Goal: Task Accomplishment & Management: Complete application form

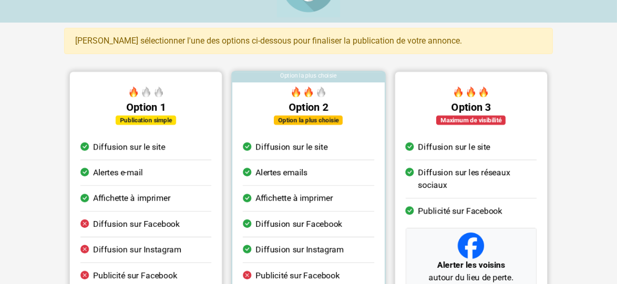
scroll to position [84, 0]
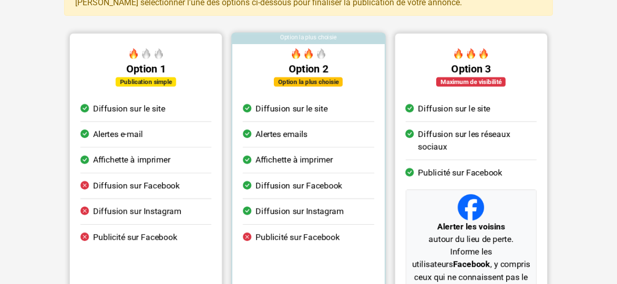
drag, startPoint x: 416, startPoint y: 60, endPoint x: 418, endPoint y: 269, distance: 208.2
click at [418, 268] on div "Option 3 Maximum de visibilité Diffusion sur le site Diffusion sur les réseaux …" at bounding box center [471, 206] width 152 height 324
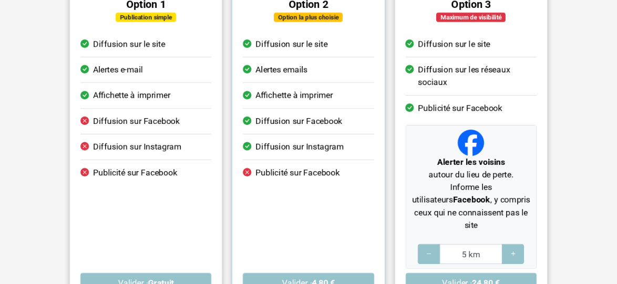
scroll to position [168, 0]
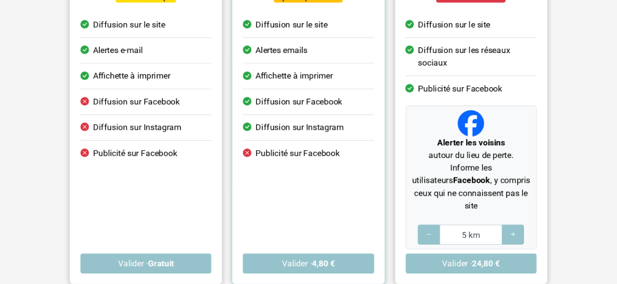
drag, startPoint x: 526, startPoint y: 196, endPoint x: 505, endPoint y: 124, distance: 75.0
click at [506, 124] on div "Alerter les voisins autour du lieu de perte. Informe les utilisateurs Facebook …" at bounding box center [471, 177] width 130 height 143
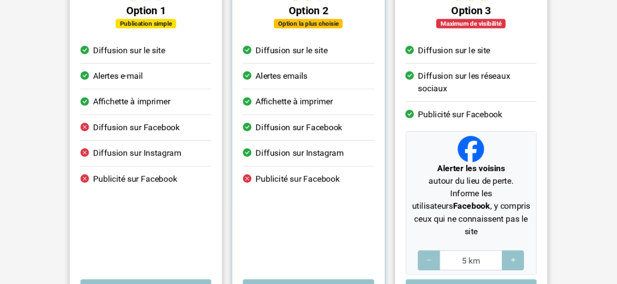
scroll to position [126, 0]
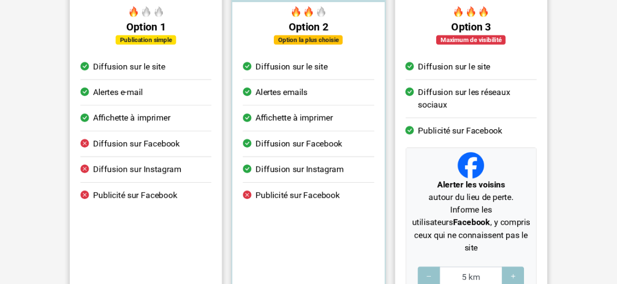
drag, startPoint x: 232, startPoint y: 17, endPoint x: 417, endPoint y: 29, distance: 184.9
click at [416, 29] on ul "Option 1 Publication simple Diffusion sur le site Alertes e-mail Affichette à i…" at bounding box center [309, 159] width 488 height 354
drag, startPoint x: 284, startPoint y: 20, endPoint x: 277, endPoint y: 14, distance: 9.0
drag, startPoint x: 277, startPoint y: 14, endPoint x: 260, endPoint y: 25, distance: 19.8
click at [260, 25] on h5 "Option 2" at bounding box center [308, 27] width 131 height 13
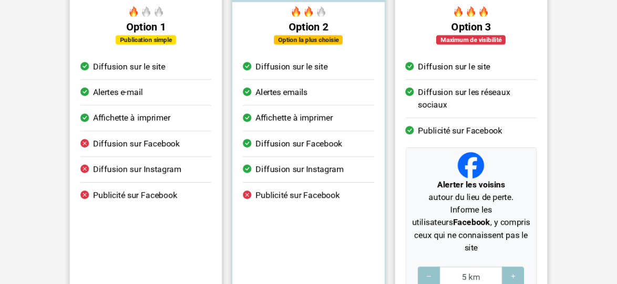
drag, startPoint x: 257, startPoint y: 7, endPoint x: 321, endPoint y: 215, distance: 217.8
click at [322, 213] on div "Option 2 Option la plus choisie Diffusion sur le site Alertes emails Affichette…" at bounding box center [308, 164] width 152 height 324
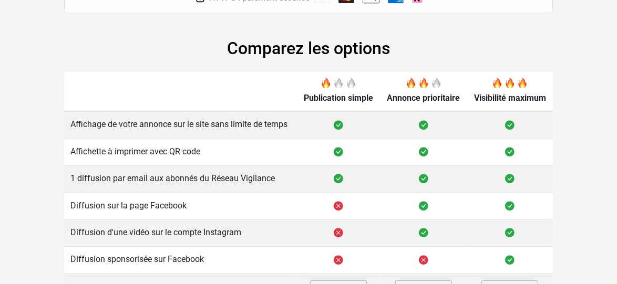
scroll to position [500, 0]
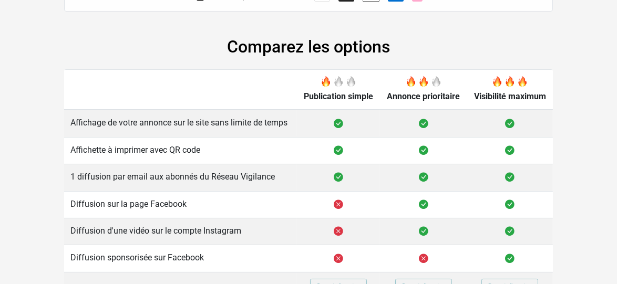
click at [559, 207] on div "Comparez les options Publication simple Annonce prioritaire Visibilité maximum …" at bounding box center [308, 169] width 505 height 265
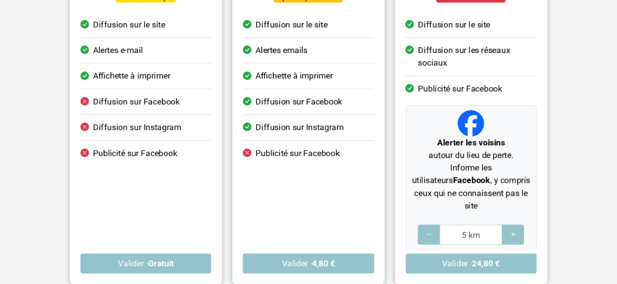
scroll to position [210, 0]
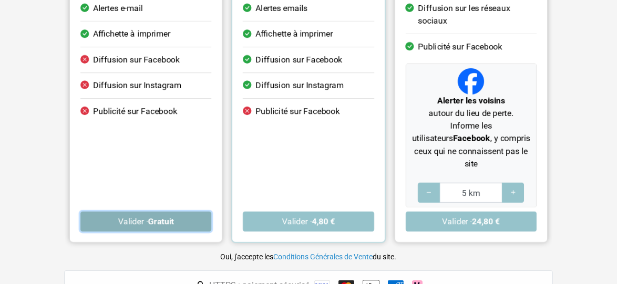
click at [155, 217] on strong "Gratuit" at bounding box center [161, 222] width 26 height 10
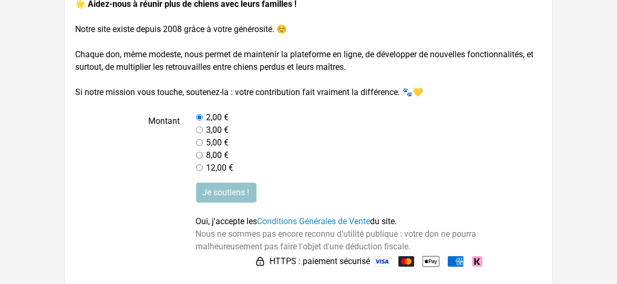
scroll to position [166, 0]
